Goal: Information Seeking & Learning: Learn about a topic

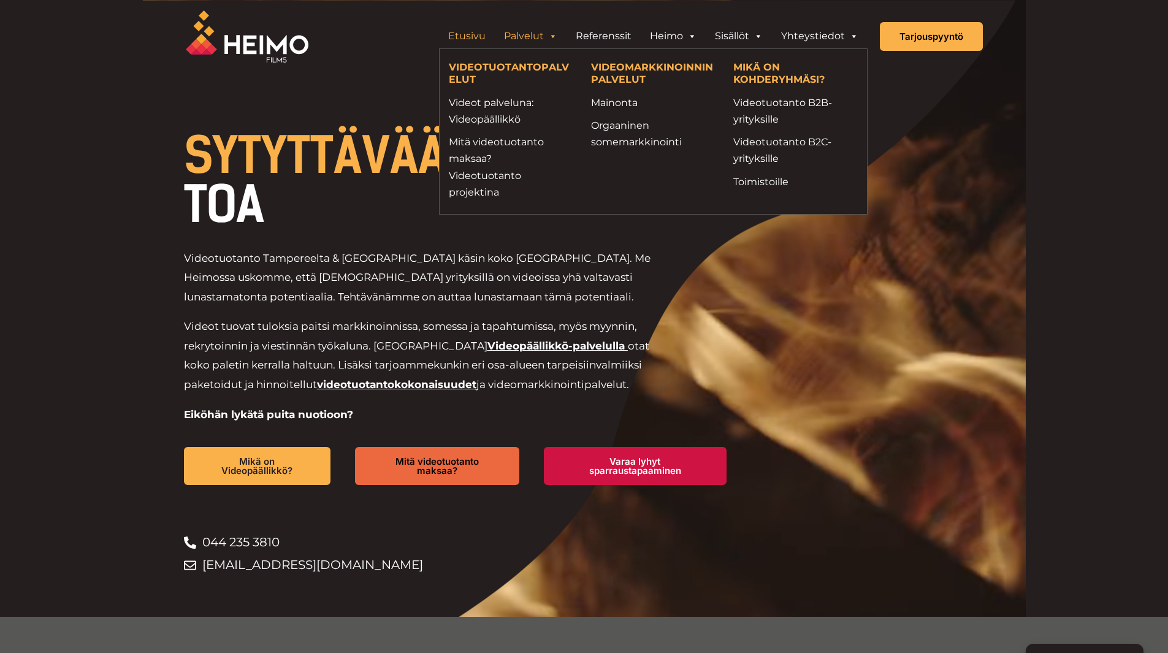
click at [543, 34] on link "Palvelut" at bounding box center [531, 36] width 72 height 25
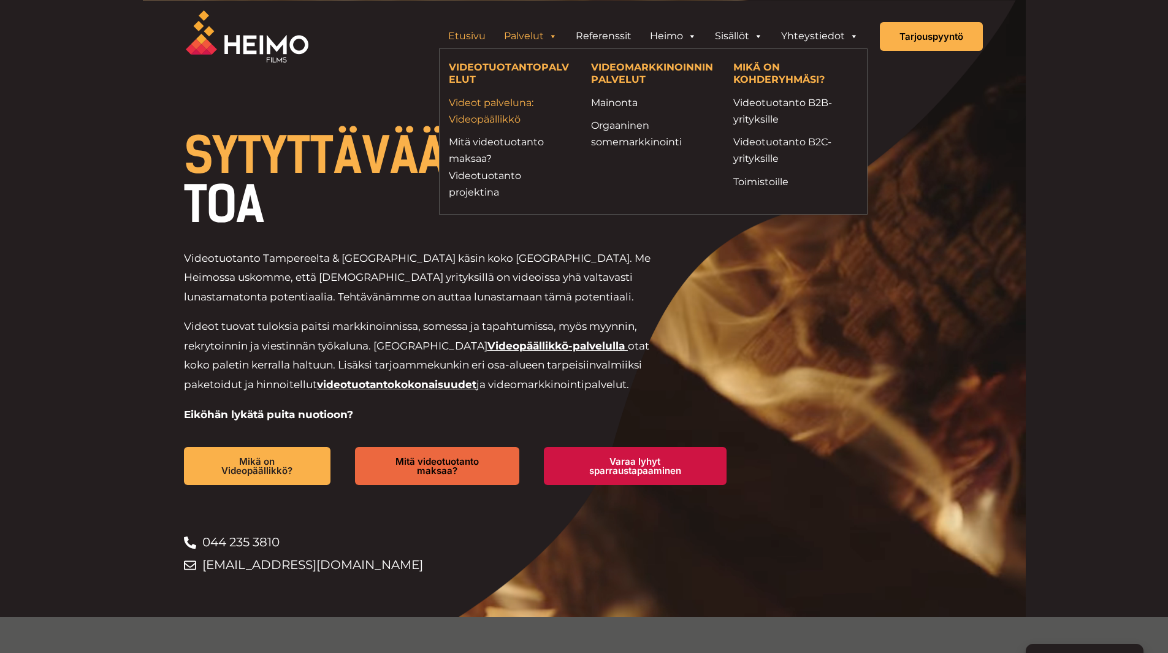
click at [505, 101] on link "Videot palveluna: Videopäällikkö" at bounding box center [511, 110] width 124 height 33
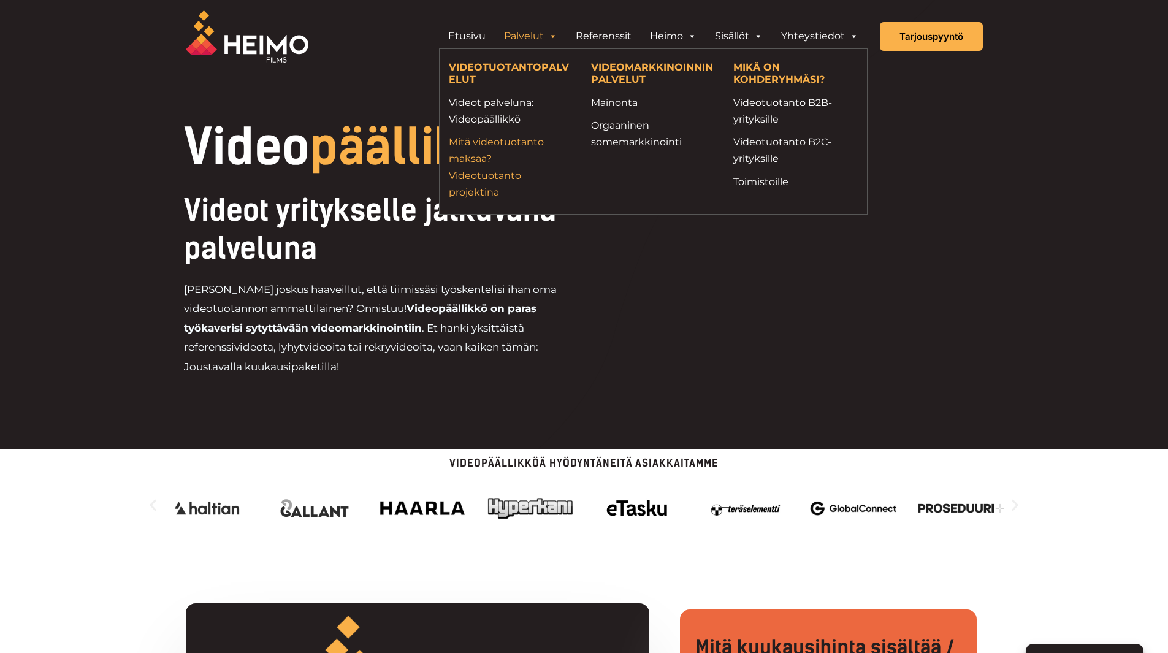
click at [488, 183] on link "Mitä videotuotanto maksaa? Videotuotanto projektina" at bounding box center [511, 167] width 124 height 67
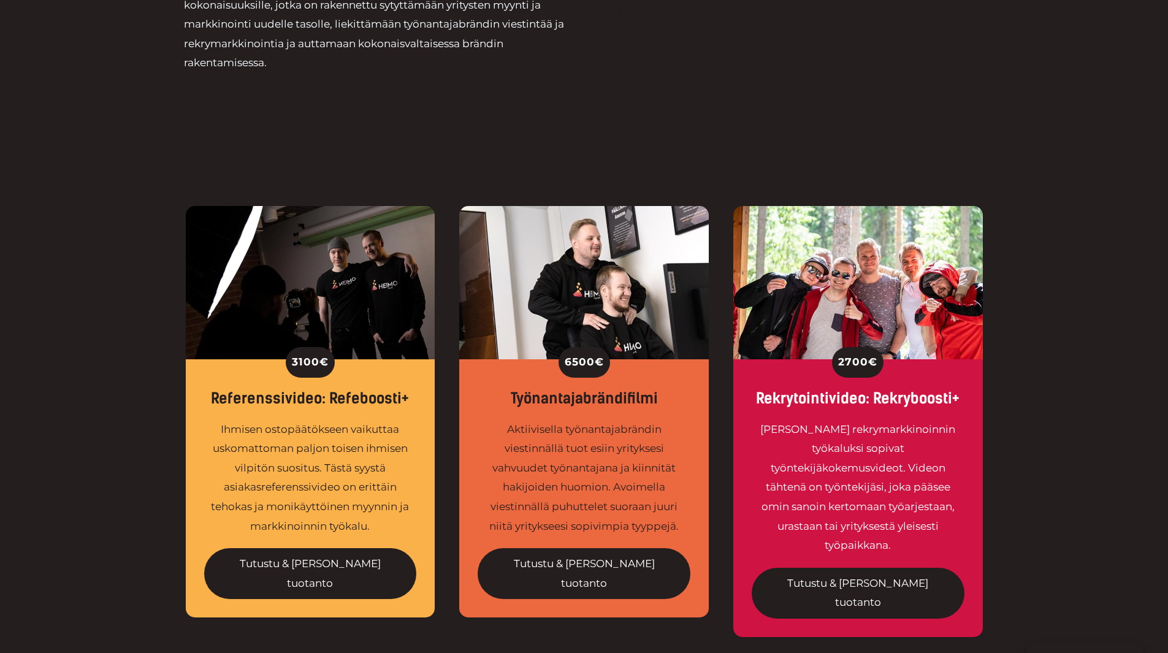
scroll to position [368, 0]
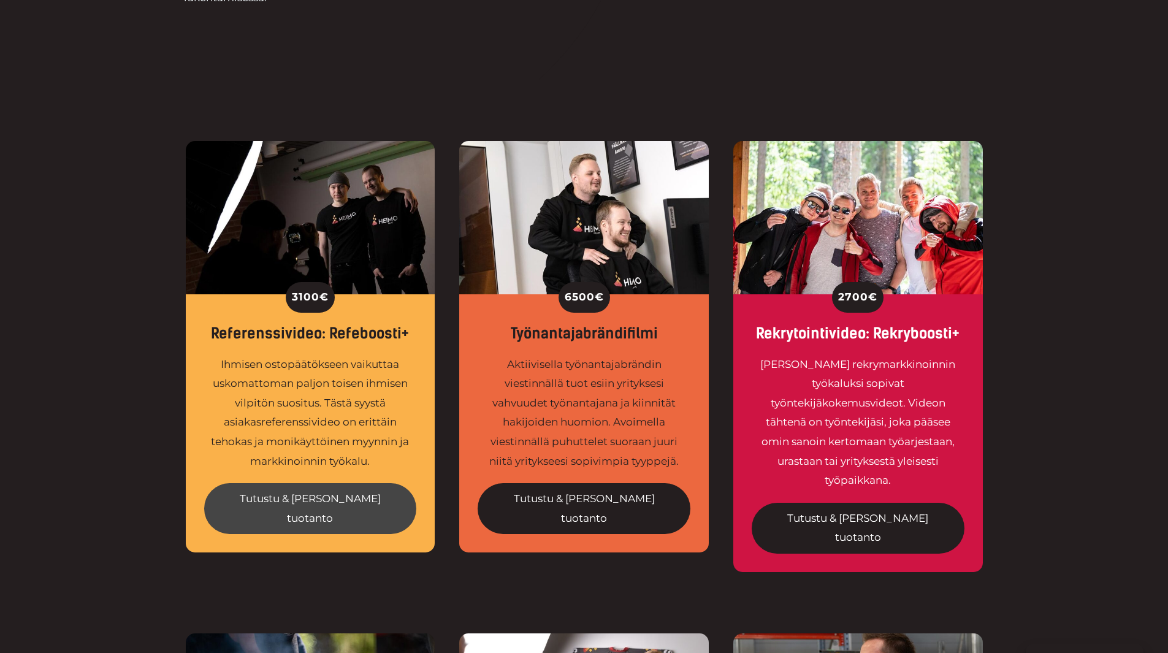
click at [315, 503] on link "Tutustu & tilaa tuotanto" at bounding box center [310, 508] width 213 height 51
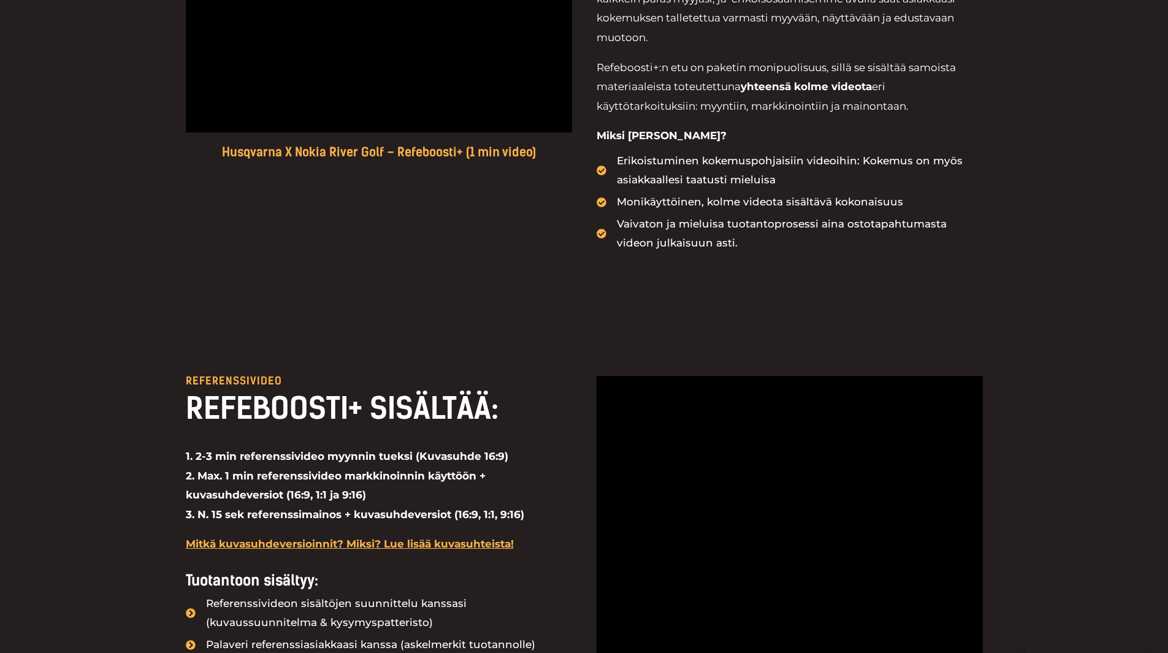
scroll to position [429, 0]
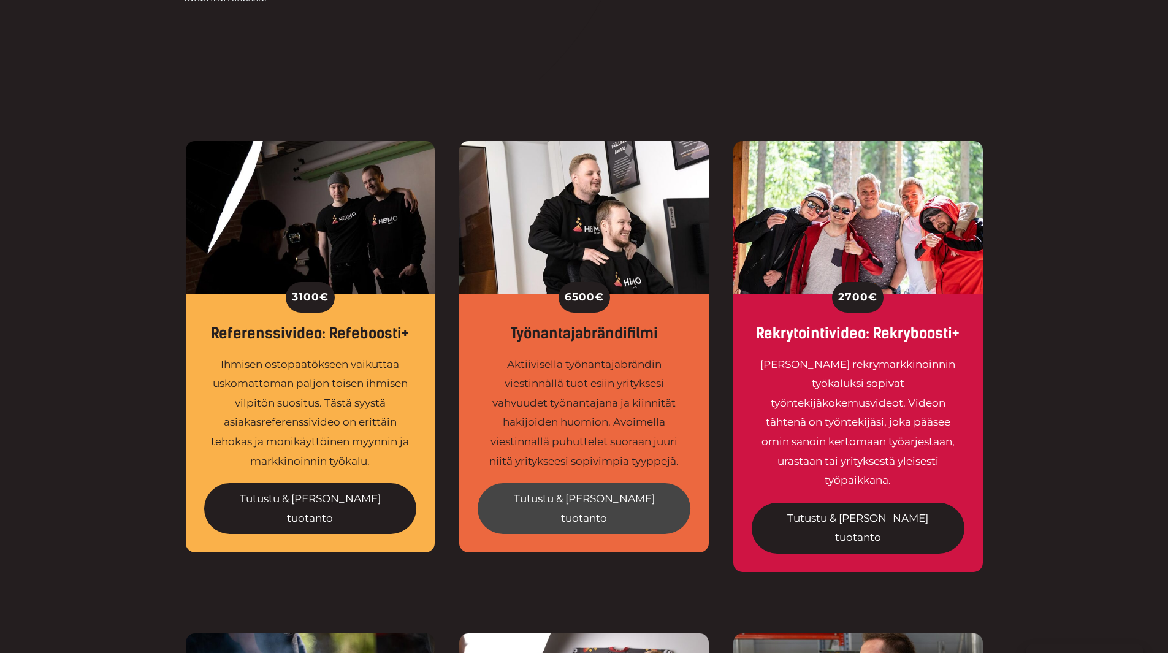
click at [554, 496] on link "Tutustu & [PERSON_NAME] tuotanto" at bounding box center [584, 508] width 213 height 51
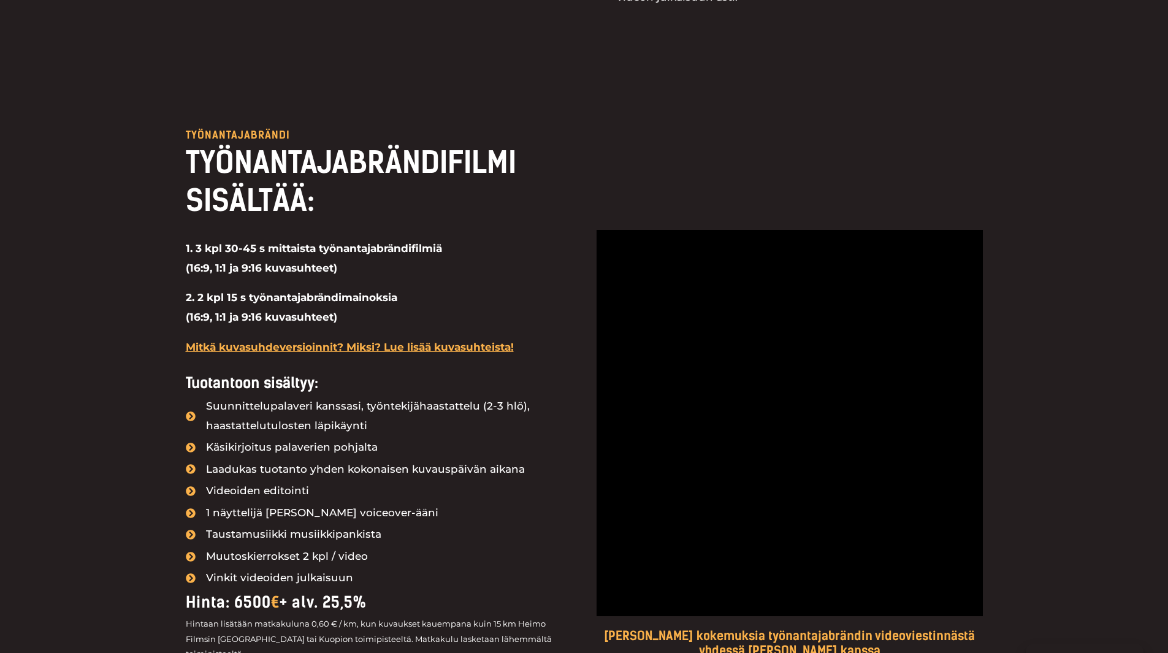
scroll to position [981, 0]
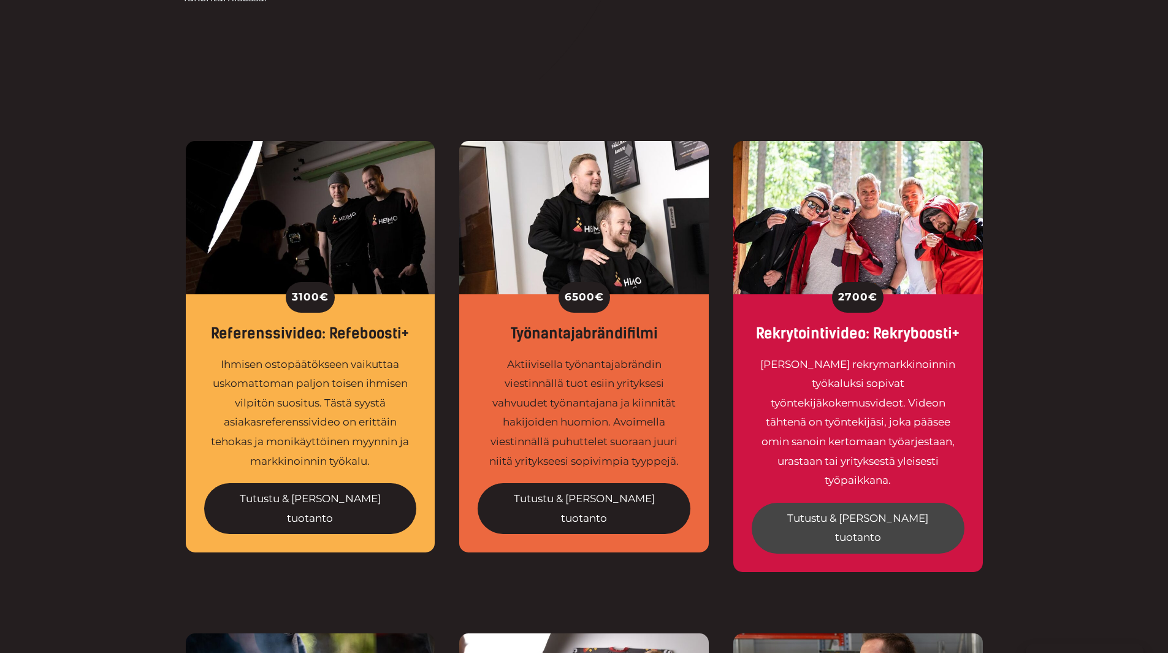
click at [907, 504] on link "Tutustu & tilaa tuotanto" at bounding box center [858, 528] width 213 height 51
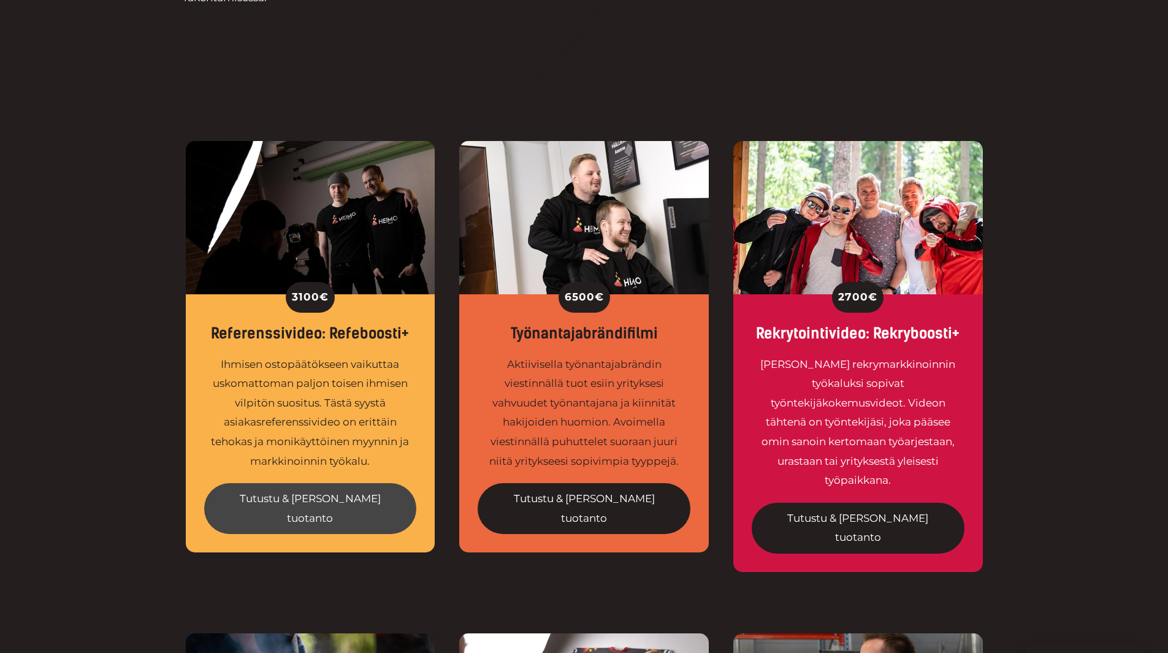
click at [315, 492] on link "Tutustu & tilaa tuotanto" at bounding box center [310, 508] width 213 height 51
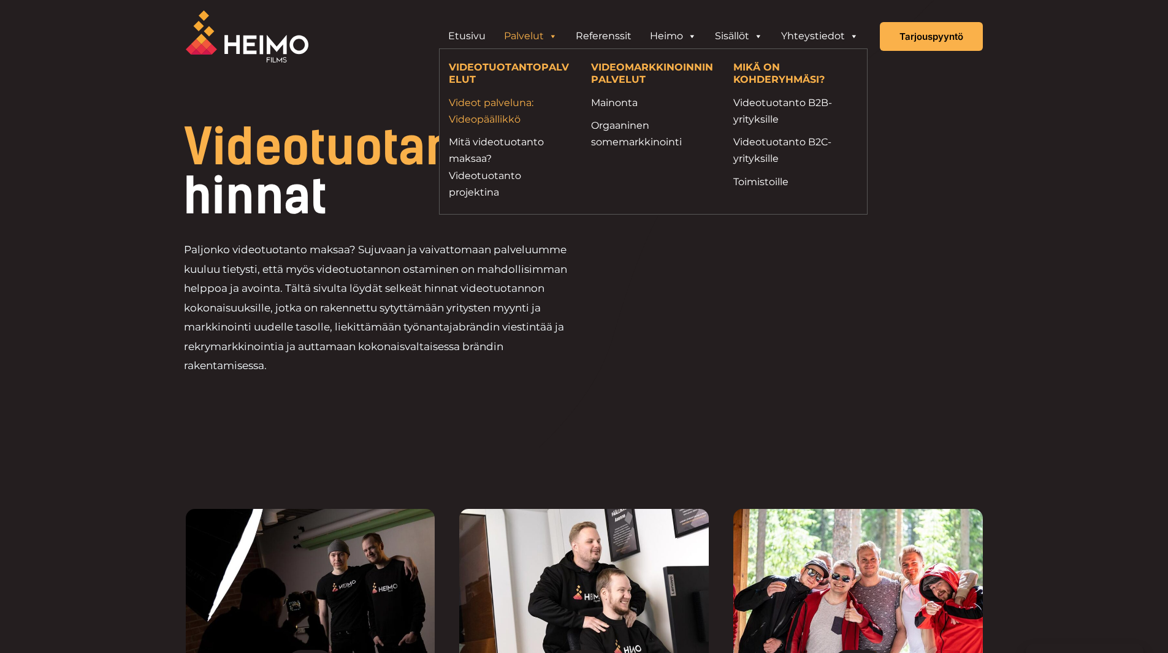
click at [485, 96] on link "Videot palveluna: Videopäällikkö" at bounding box center [511, 110] width 124 height 33
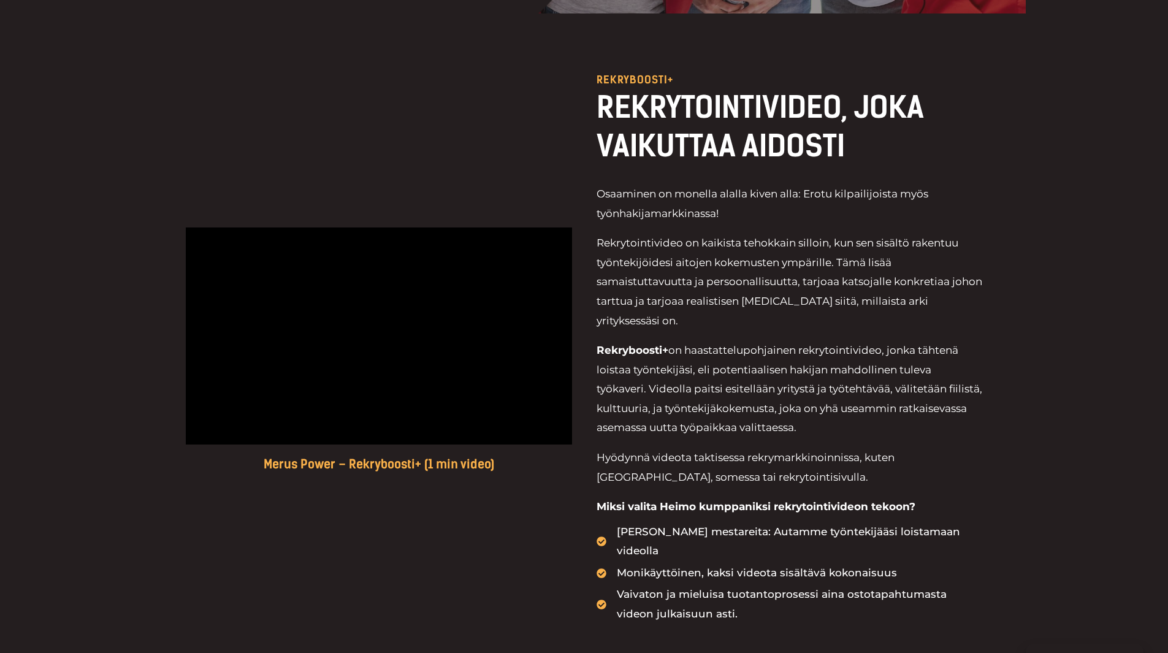
scroll to position [184, 0]
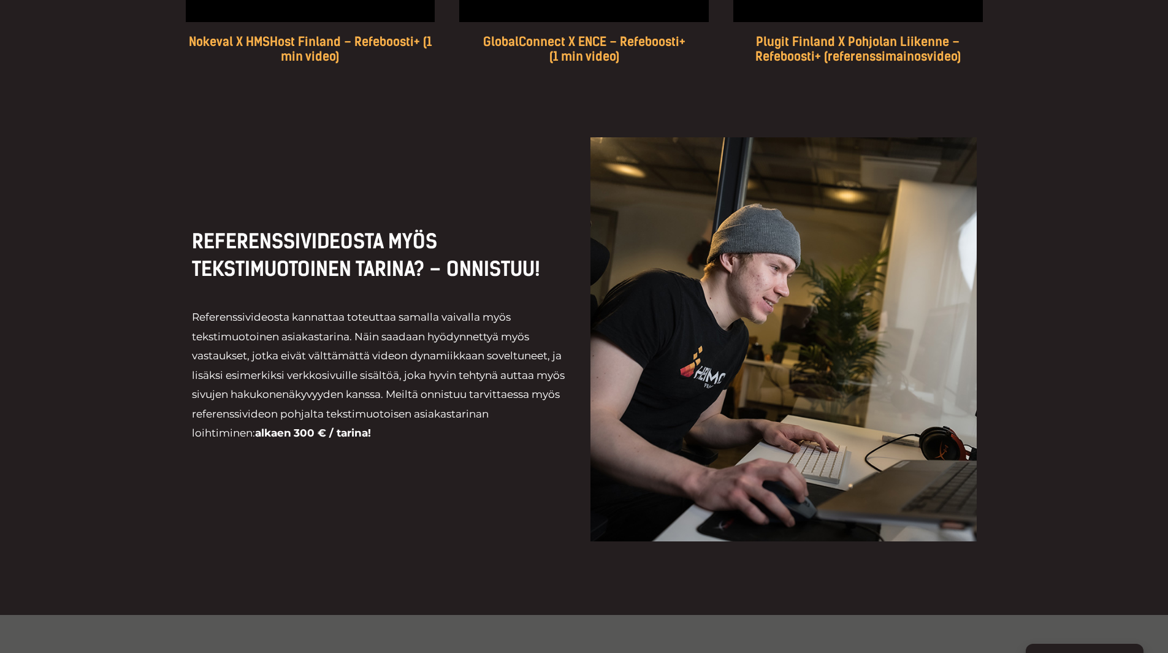
scroll to position [1901, 0]
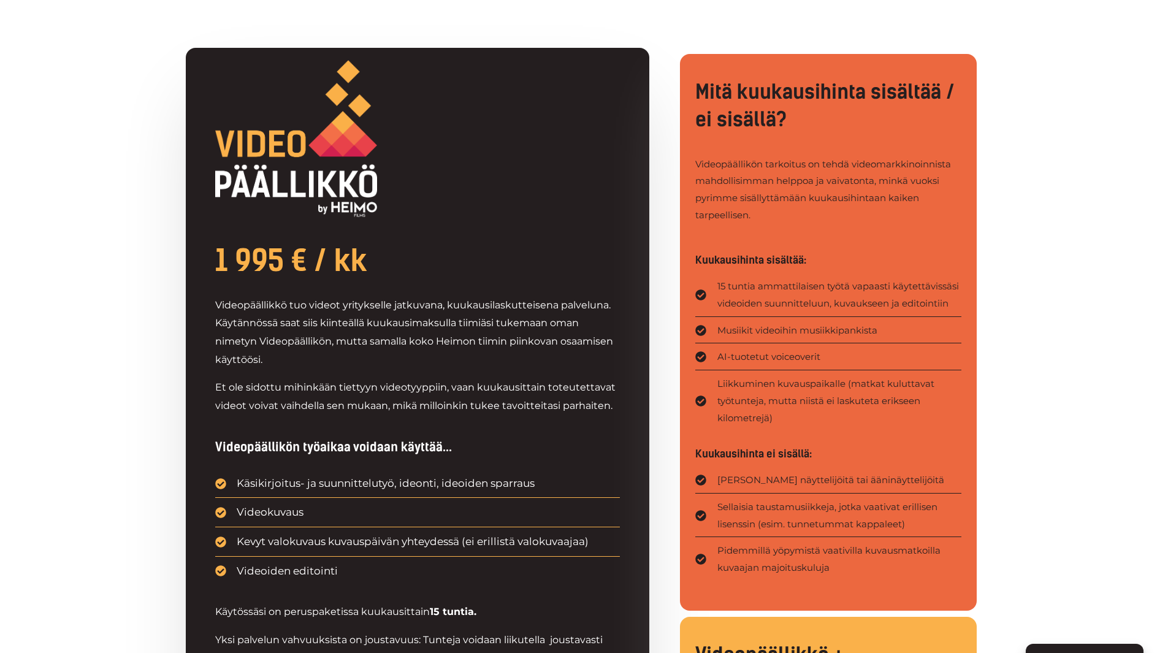
scroll to position [552, 0]
